Goal: Find specific page/section: Find specific page/section

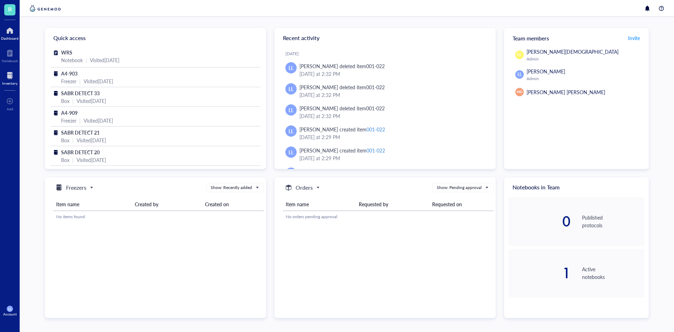
click at [1, 78] on div "Inventory" at bounding box center [10, 78] width 20 height 20
click at [77, 188] on h5 "Freezers" at bounding box center [76, 187] width 20 height 8
click at [78, 201] on h5 "Freezers" at bounding box center [75, 199] width 18 height 8
click at [73, 191] on h5 "Freezers" at bounding box center [76, 187] width 20 height 8
click at [73, 199] on h5 "Freezers" at bounding box center [75, 199] width 18 height 8
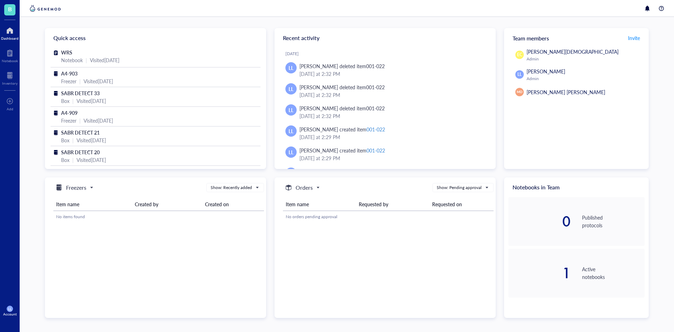
click at [95, 186] on div "Freezers" at bounding box center [74, 187] width 47 height 8
click at [15, 72] on div at bounding box center [9, 75] width 15 height 11
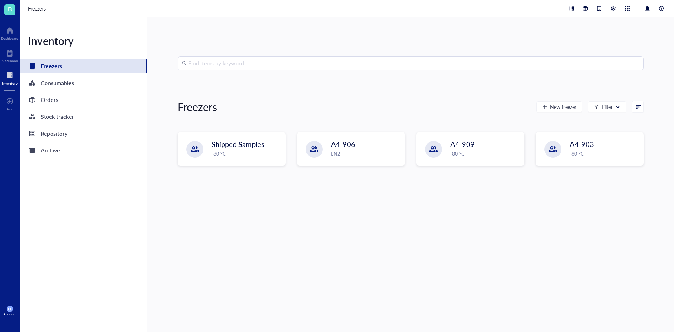
click at [59, 68] on div "Freezers" at bounding box center [51, 66] width 21 height 10
click at [338, 148] on span "A4-906" at bounding box center [343, 144] width 24 height 10
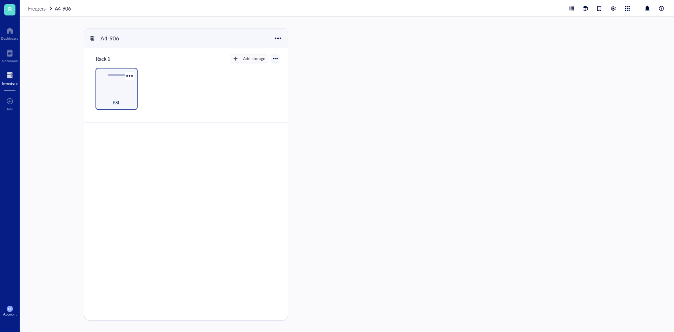
click at [119, 94] on div "BSL" at bounding box center [116, 98] width 35 height 15
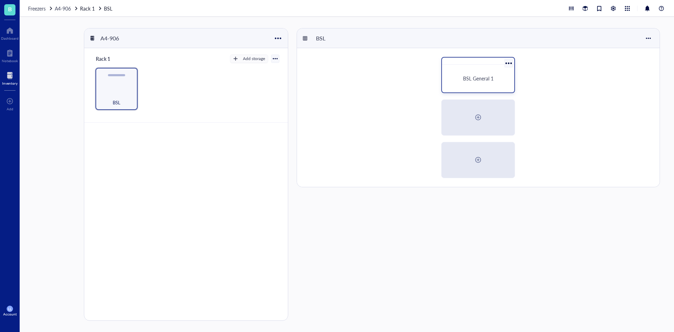
click at [497, 75] on div "BSL General 1" at bounding box center [477, 78] width 55 height 6
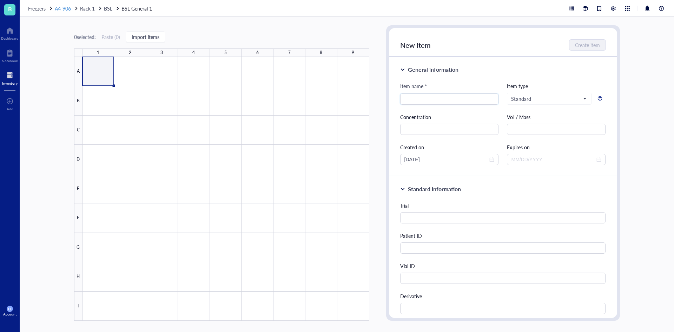
click at [67, 9] on span "A4-906" at bounding box center [63, 8] width 16 height 7
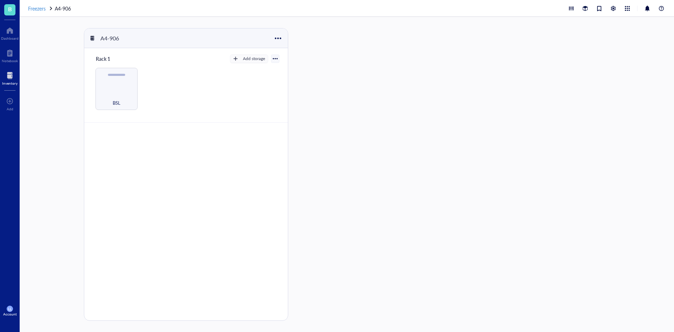
click at [40, 9] on span "Freezers" at bounding box center [37, 8] width 18 height 7
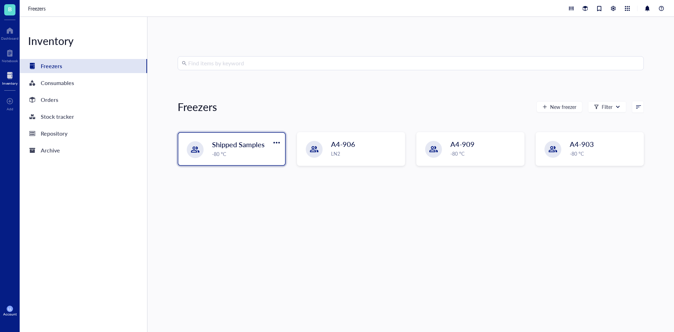
click at [220, 157] on div "-80 °C" at bounding box center [246, 154] width 69 height 8
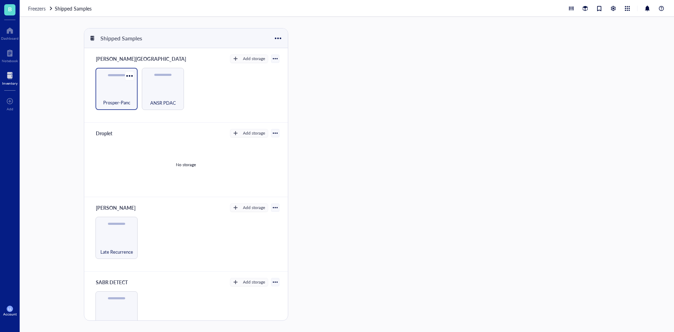
click at [115, 95] on div "Prosper-Panc" at bounding box center [116, 98] width 35 height 15
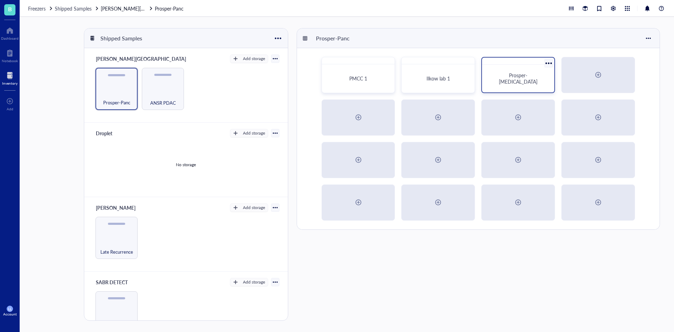
click at [530, 80] on span "Prosper-[MEDICAL_DATA]" at bounding box center [518, 78] width 39 height 13
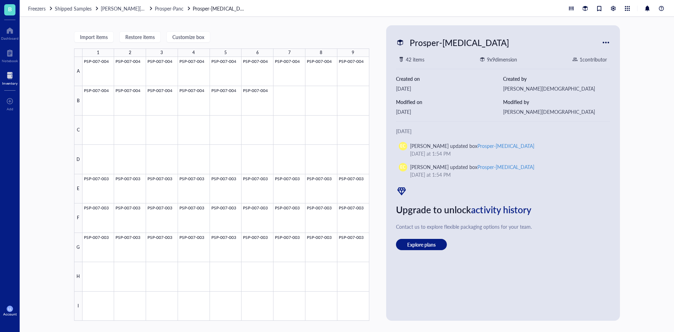
drag, startPoint x: 74, startPoint y: 9, endPoint x: 69, endPoint y: 9, distance: 5.3
click at [74, 9] on span "Shipped Samples" at bounding box center [73, 8] width 37 height 7
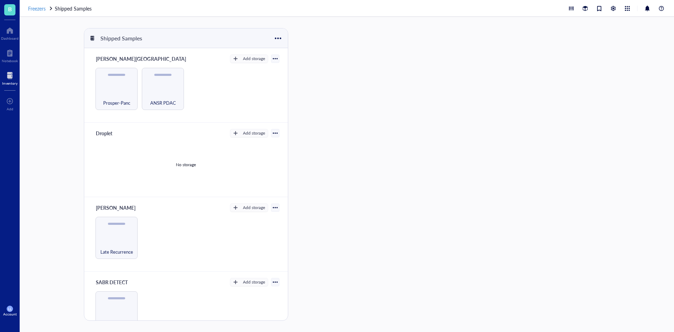
click at [40, 9] on span "Freezers" at bounding box center [37, 8] width 18 height 7
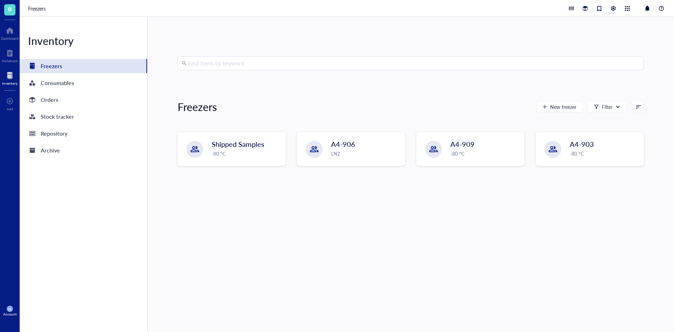
click at [8, 81] on div "Inventory" at bounding box center [9, 83] width 15 height 4
